Goal: Navigation & Orientation: Find specific page/section

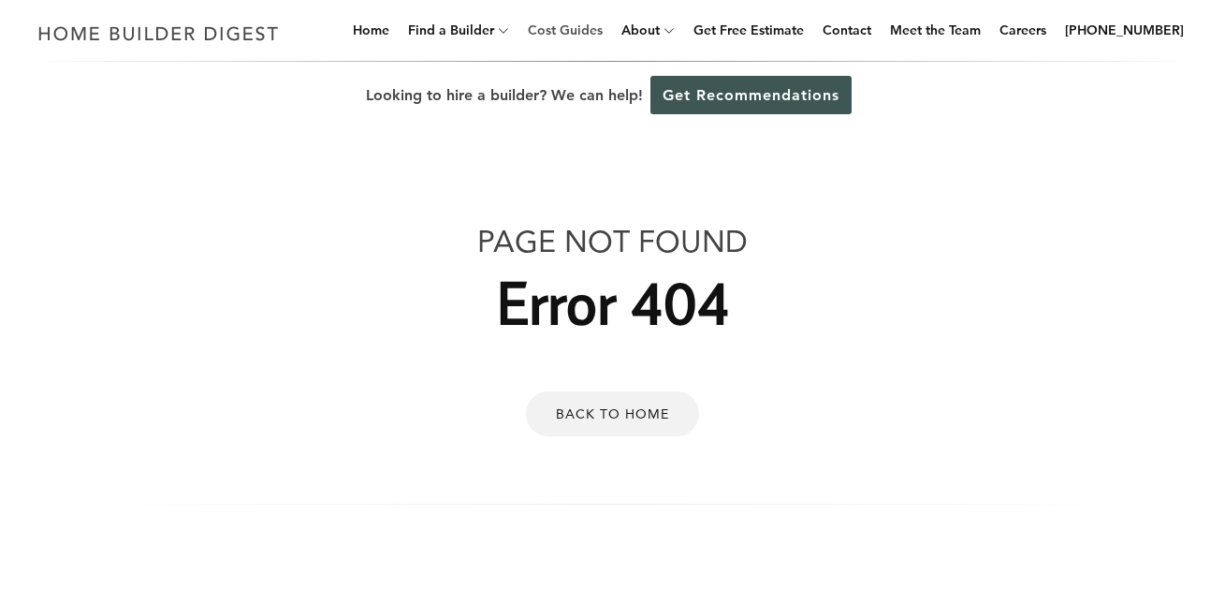
click at [593, 34] on link "Cost Guides" at bounding box center [565, 30] width 90 height 60
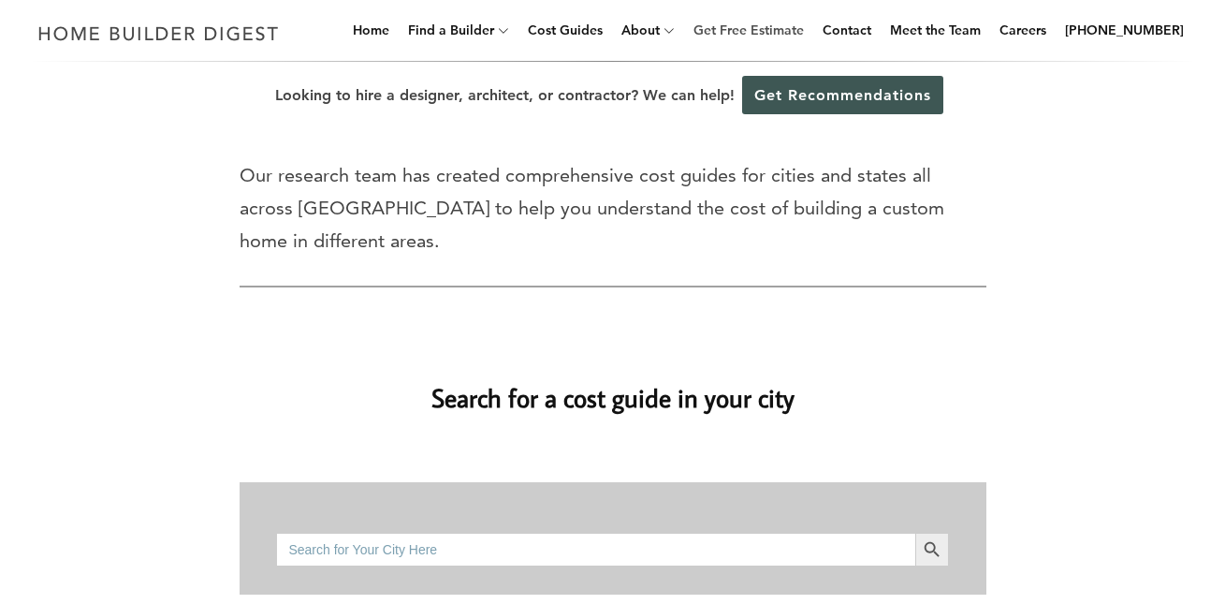
click at [747, 28] on link "Get Free Estimate" at bounding box center [748, 30] width 125 height 60
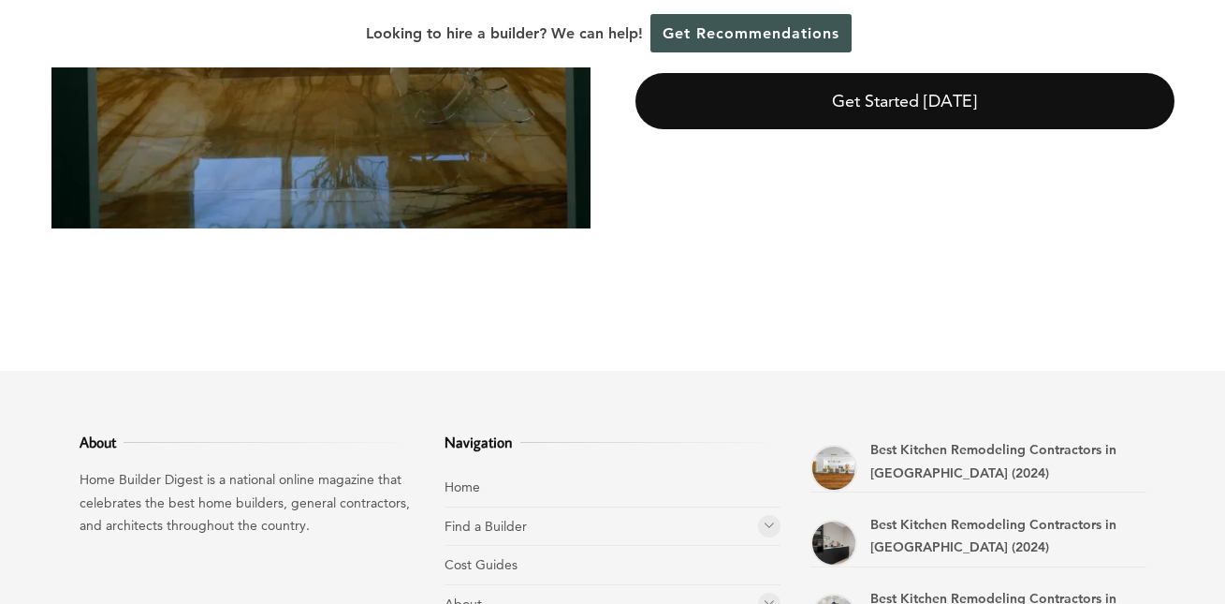
scroll to position [645, 0]
